Goal: Navigation & Orientation: Find specific page/section

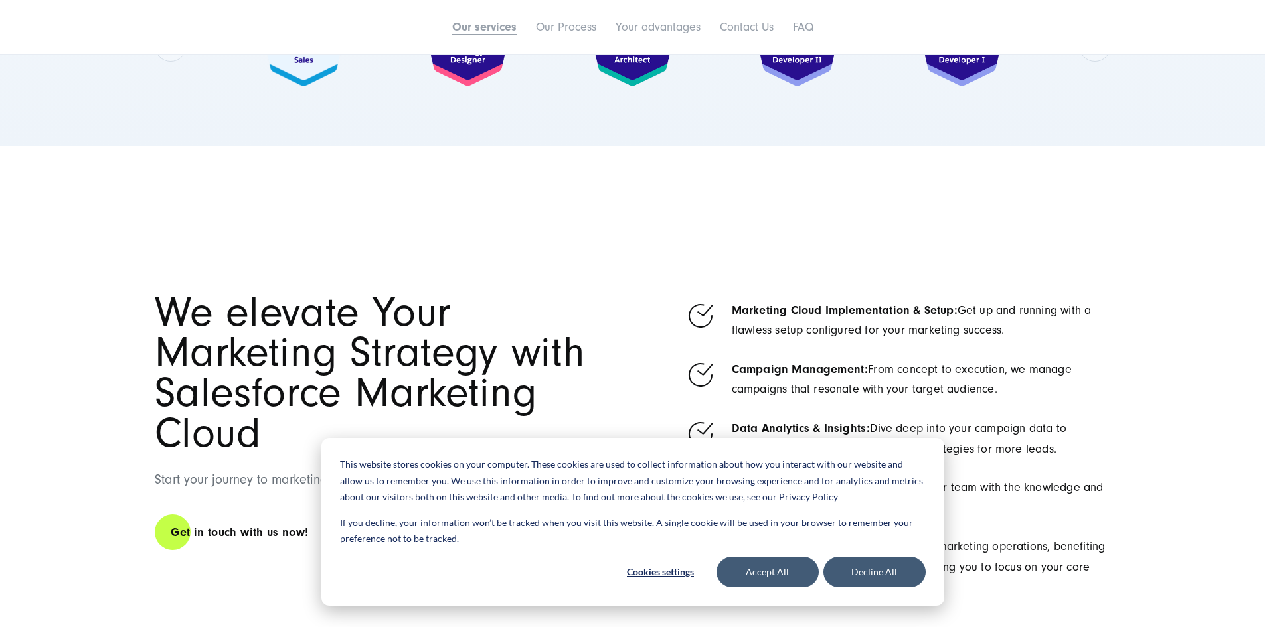
scroll to position [996, 0]
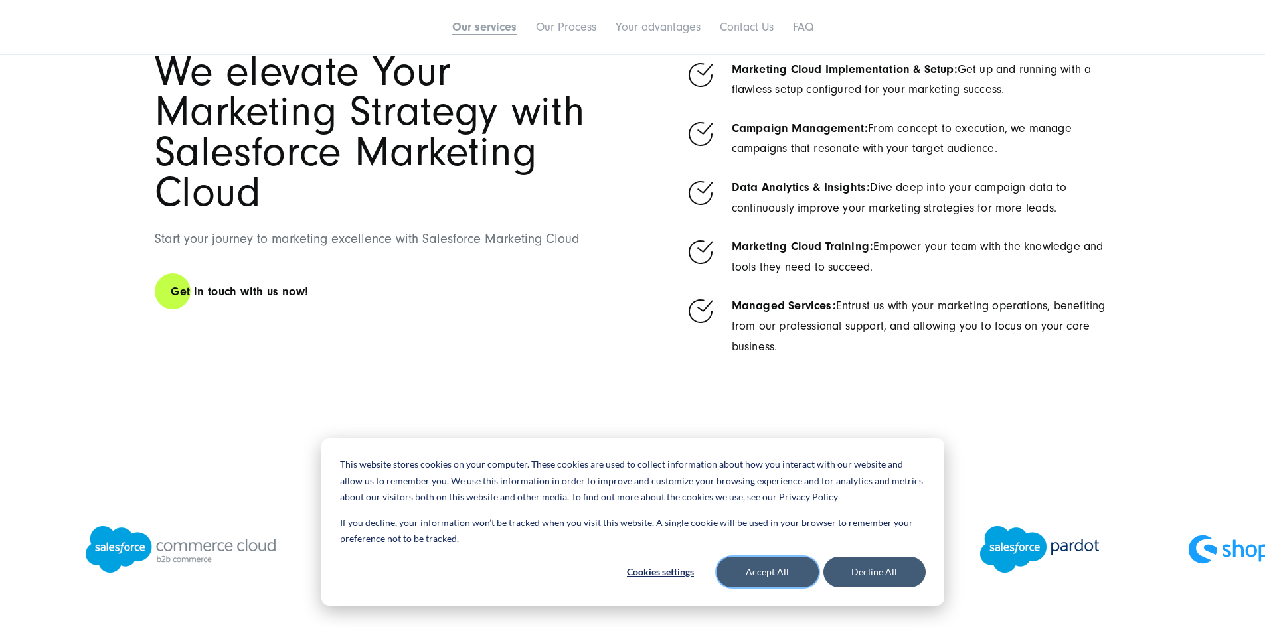
click at [800, 575] on button "Accept All" at bounding box center [767, 572] width 102 height 31
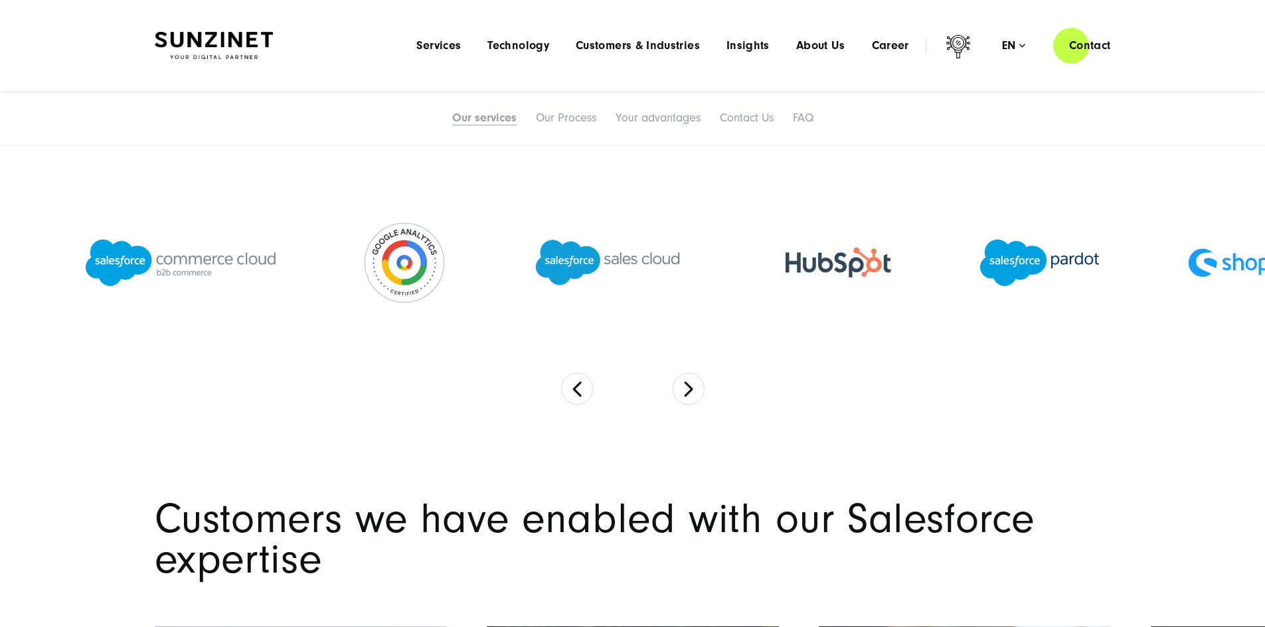
scroll to position [1195, 0]
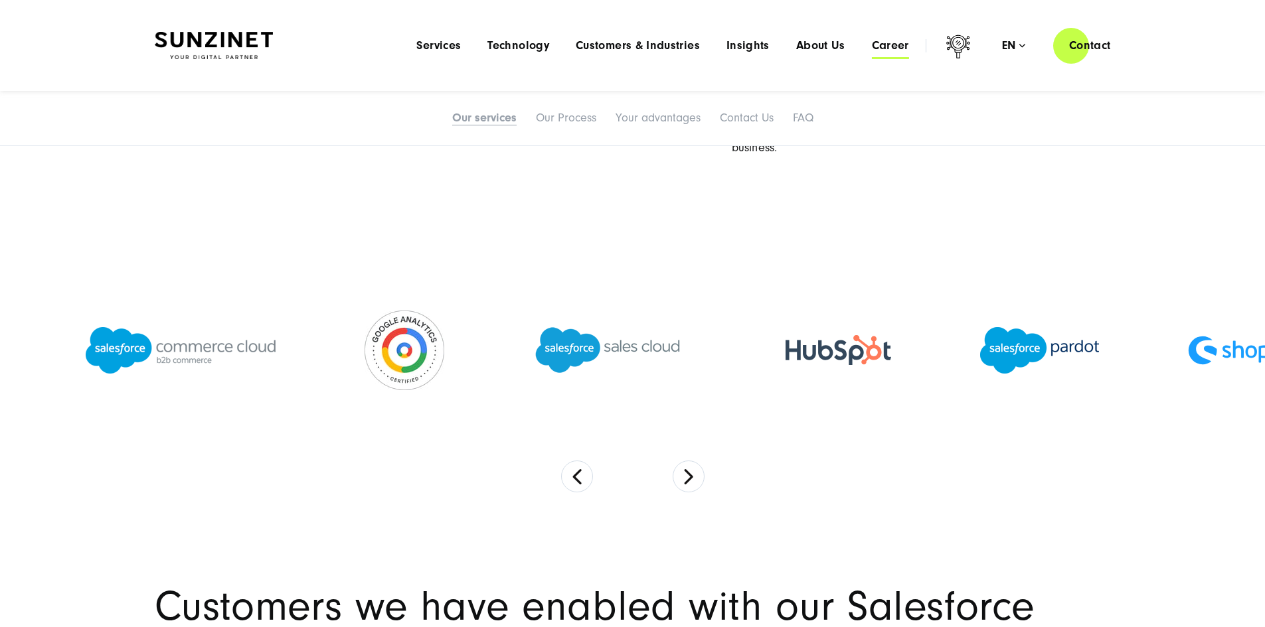
click at [872, 45] on span "Career" at bounding box center [890, 45] width 37 height 13
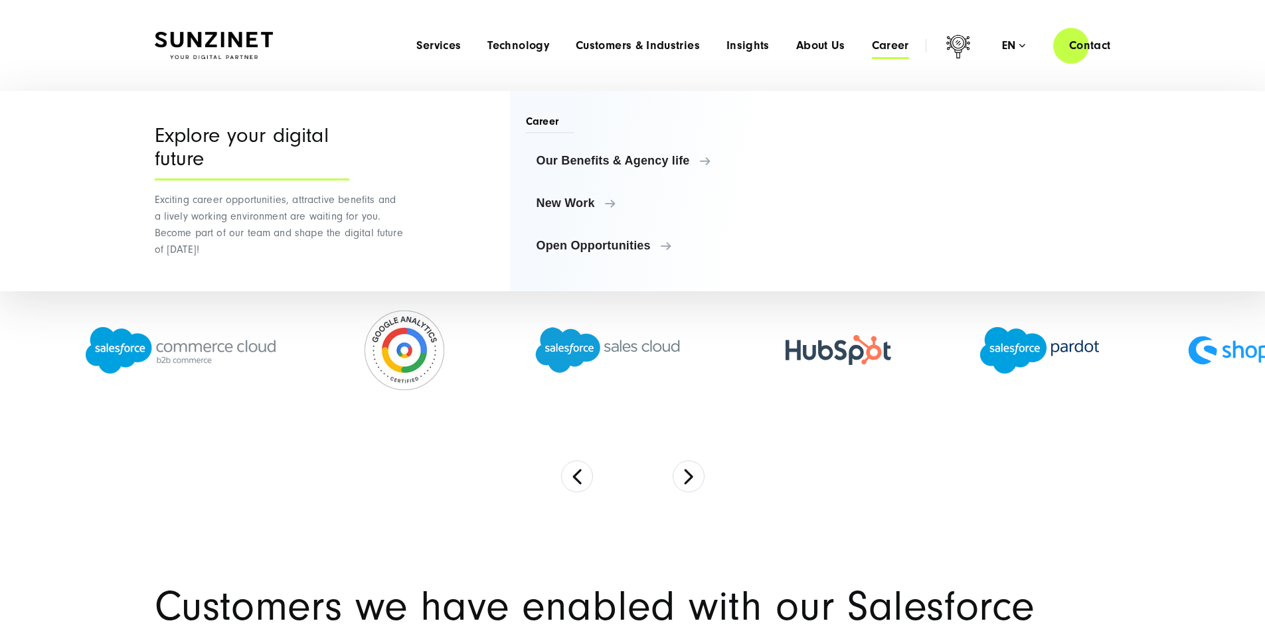
click at [872, 45] on span "Career" at bounding box center [890, 45] width 37 height 13
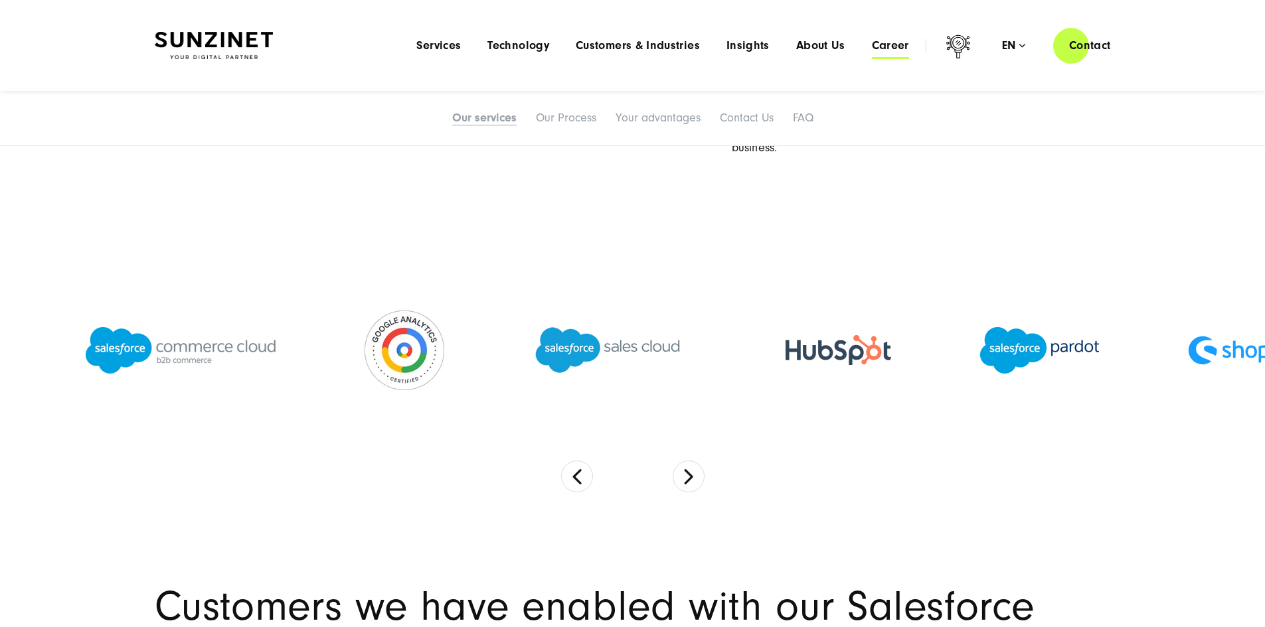
click at [872, 45] on span "Career" at bounding box center [890, 45] width 37 height 13
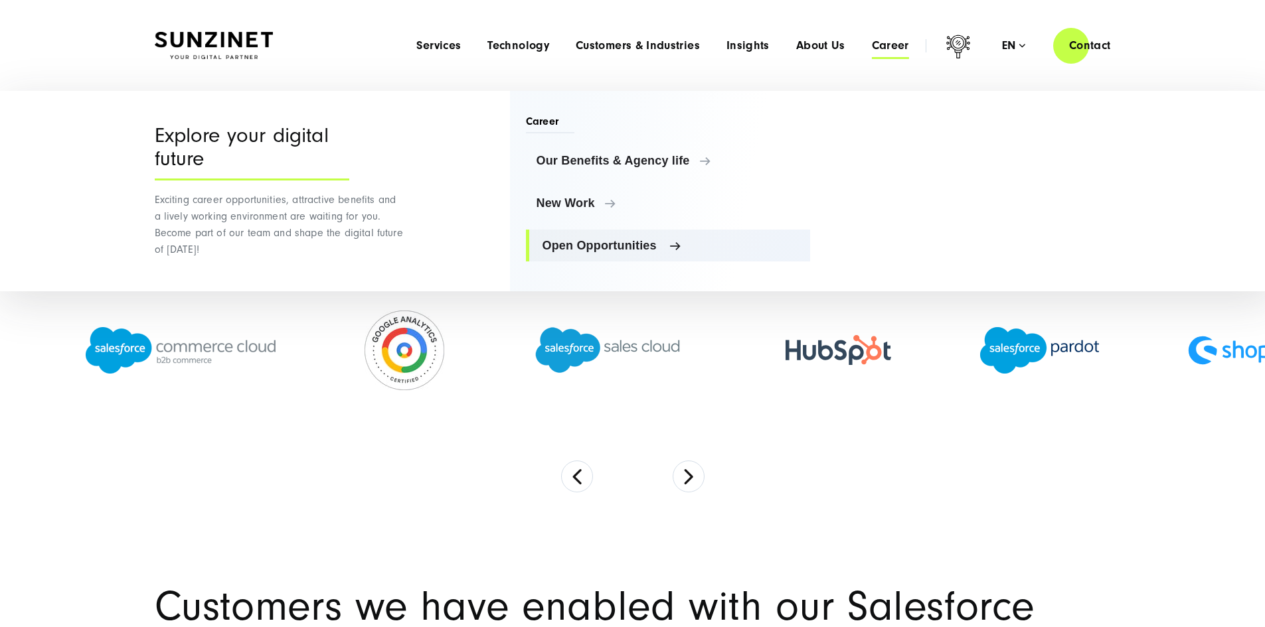
click at [578, 242] on span "Open Opportunities" at bounding box center [671, 245] width 258 height 13
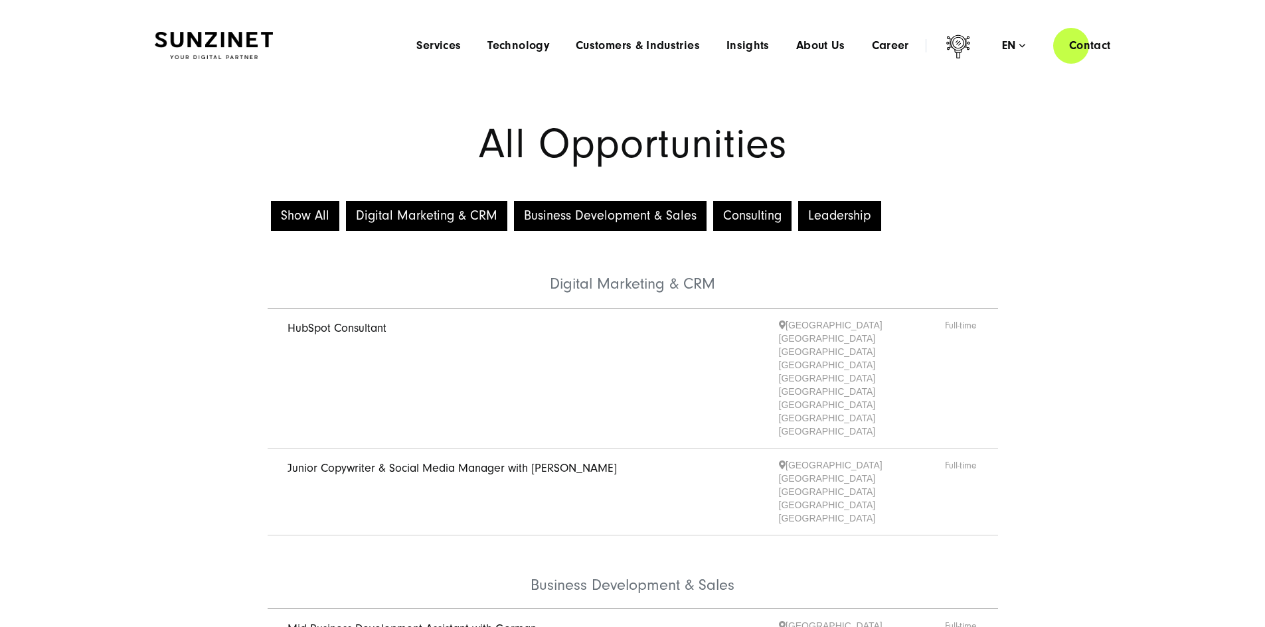
click at [840, 231] on button "Leadership" at bounding box center [839, 216] width 83 height 30
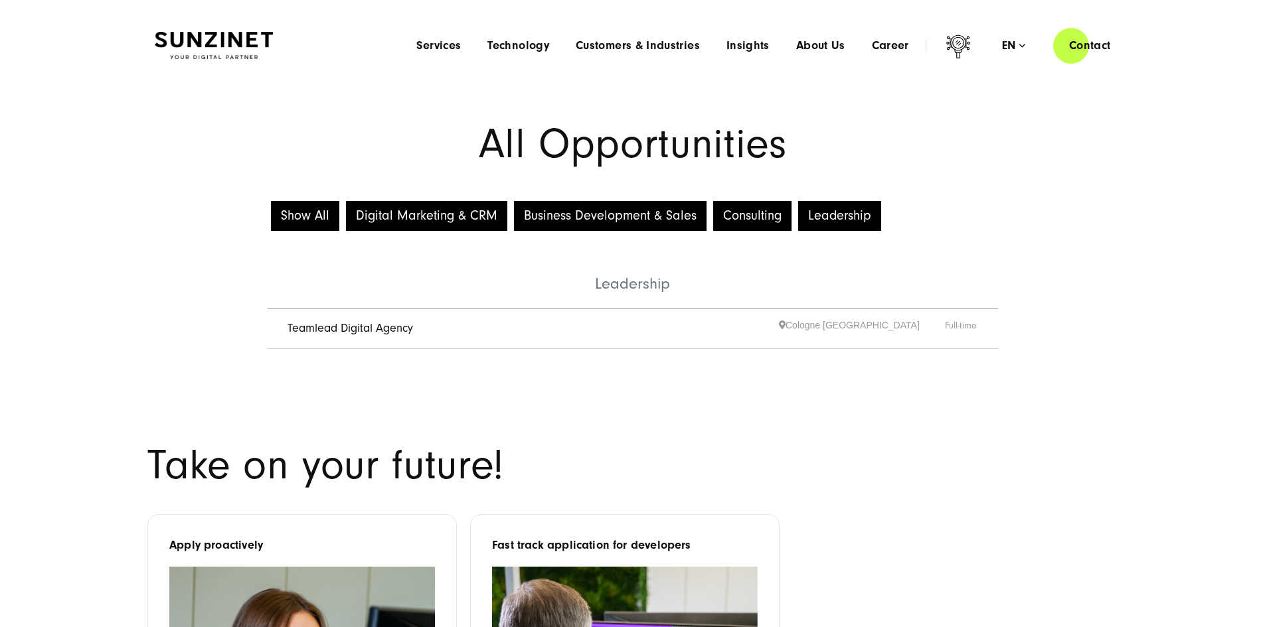
click at [444, 227] on button "Digital Marketing & CRM" at bounding box center [426, 216] width 161 height 30
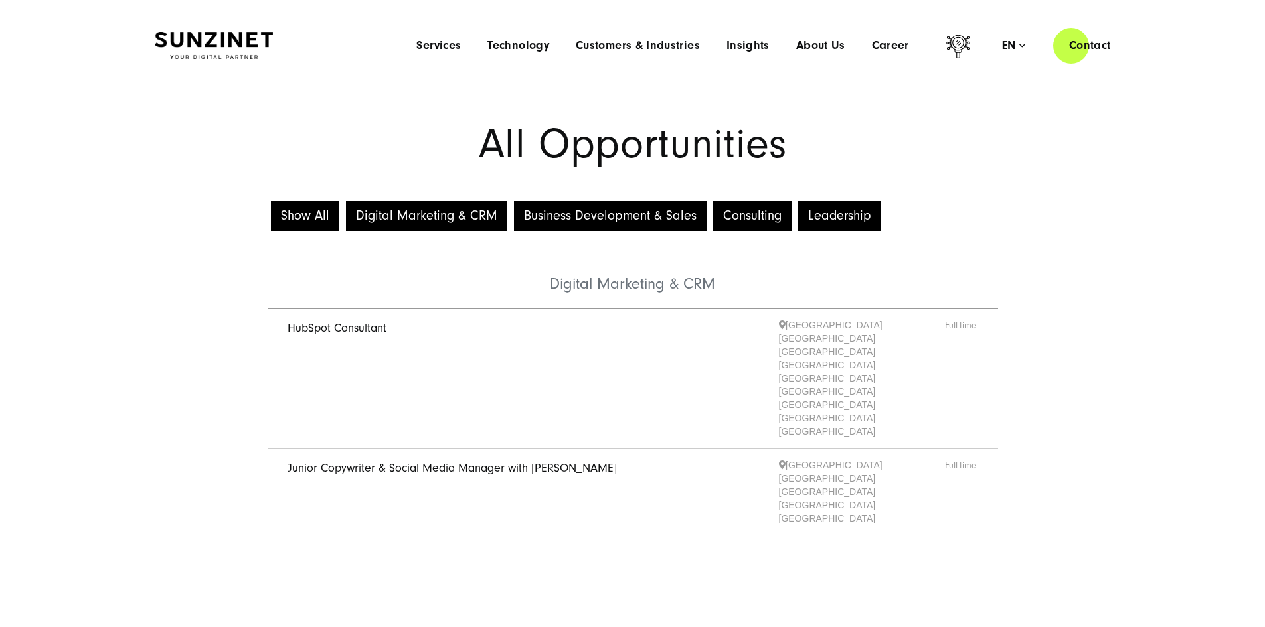
click at [295, 226] on button "Show All" at bounding box center [305, 216] width 68 height 30
